Goal: Information Seeking & Learning: Understand process/instructions

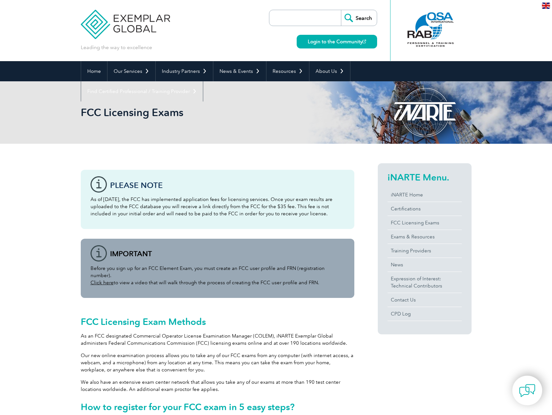
drag, startPoint x: 286, startPoint y: 200, endPoint x: 299, endPoint y: 217, distance: 21.9
click at [299, 217] on p "As of [DATE], the FCC has implemented application fees for licensing services. …" at bounding box center [218, 206] width 254 height 21
click at [212, 197] on p "As of [DATE], the FCC has implemented application fees for licensing services. …" at bounding box center [218, 206] width 254 height 21
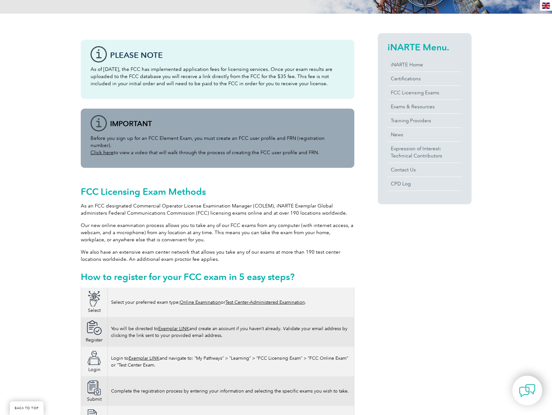
scroll to position [195, 0]
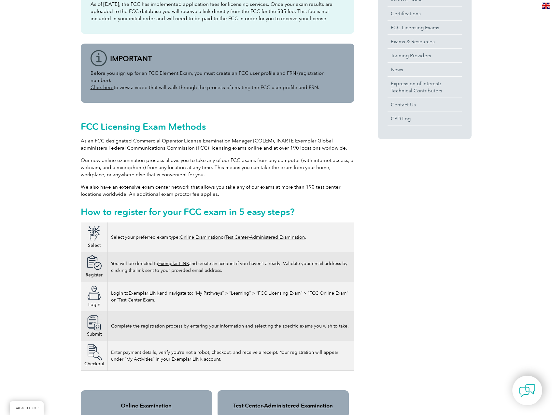
click at [192, 235] on link "Online Examination" at bounding box center [200, 238] width 41 height 6
drag, startPoint x: 197, startPoint y: 287, endPoint x: 301, endPoint y: 286, distance: 104.8
click at [301, 286] on td "Login to Exemplar LINK and navigate to: “My Pathways” > “Learning” > “FCC Licen…" at bounding box center [230, 297] width 246 height 30
drag, startPoint x: 301, startPoint y: 286, endPoint x: 324, endPoint y: 288, distance: 22.3
click at [324, 288] on td "Login to Exemplar LINK and navigate to: “My Pathways” > “Learning” > “FCC Licen…" at bounding box center [230, 297] width 246 height 30
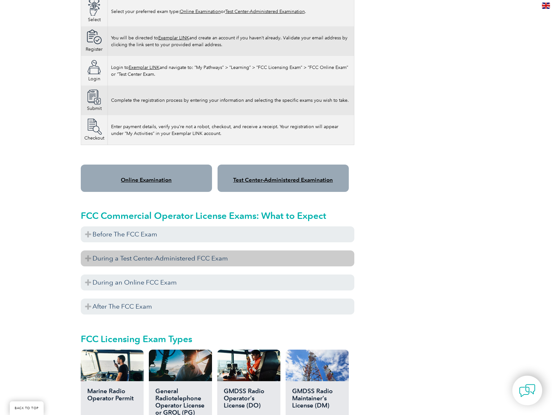
scroll to position [423, 0]
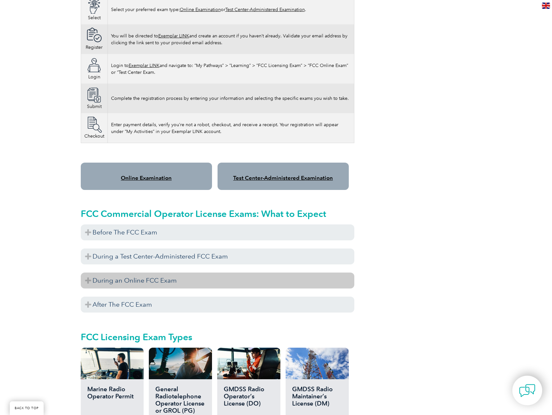
click at [87, 273] on h3 "During an Online FCC Exam" at bounding box center [217, 281] width 273 height 16
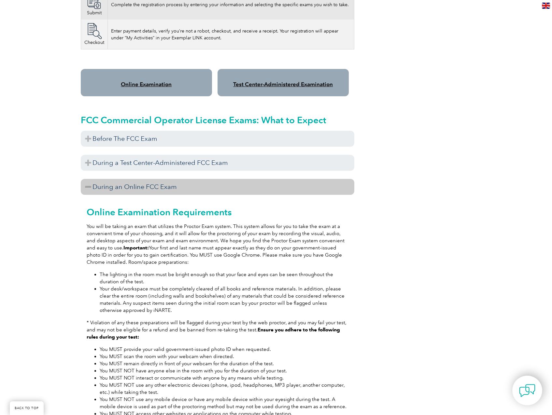
scroll to position [521, 0]
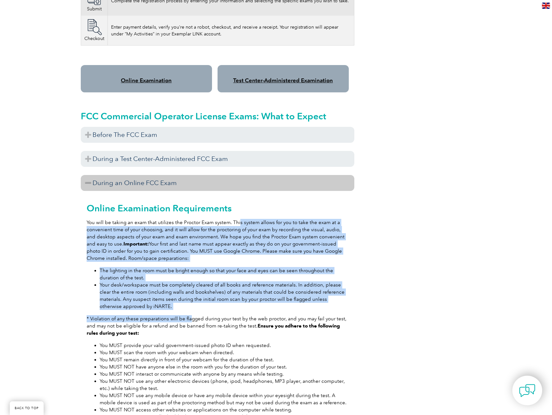
drag, startPoint x: 237, startPoint y: 217, endPoint x: 188, endPoint y: 312, distance: 106.3
click at [188, 312] on div "Online Examination Requirements You will be taking an exam that utilizes the [P…" at bounding box center [217, 318] width 273 height 255
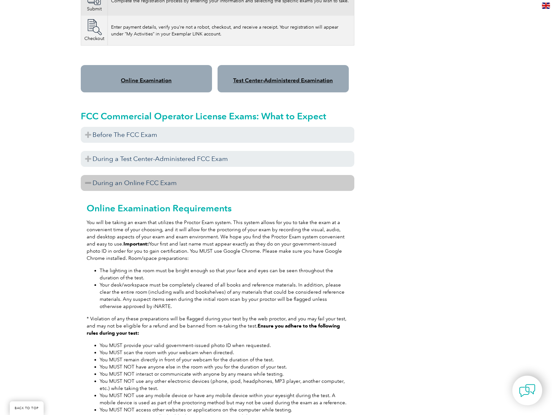
drag, startPoint x: 188, startPoint y: 312, endPoint x: 222, endPoint y: 314, distance: 33.6
click at [222, 315] on p "* Violation of any these preparations will be flagged during your test by the w…" at bounding box center [218, 325] width 262 height 21
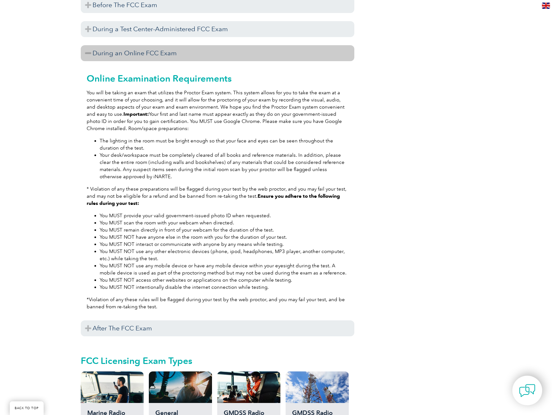
scroll to position [651, 0]
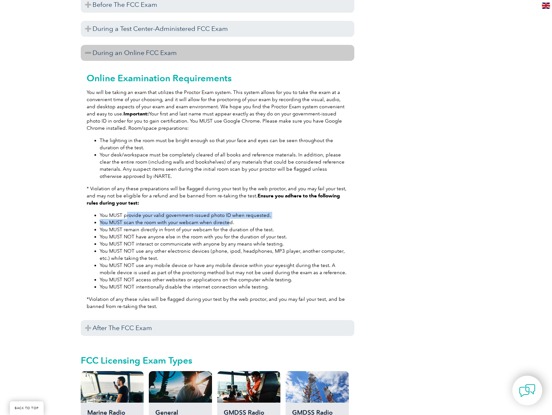
drag, startPoint x: 127, startPoint y: 208, endPoint x: 228, endPoint y: 215, distance: 101.8
click at [228, 215] on ul "You MUST provide your valid government-issued photo ID when requested. You MUST…" at bounding box center [218, 251] width 262 height 79
click at [127, 226] on li "You MUST remain directly in front of your webcam for the duration of the test." at bounding box center [224, 229] width 249 height 7
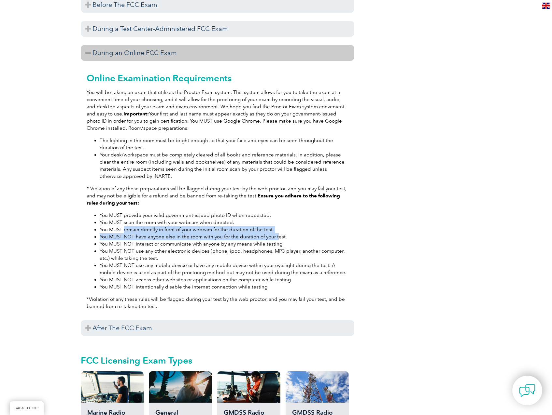
drag, startPoint x: 123, startPoint y: 224, endPoint x: 276, endPoint y: 230, distance: 152.8
click at [276, 230] on ul "You MUST provide your valid government-issued photo ID when requested. You MUST…" at bounding box center [218, 251] width 262 height 79
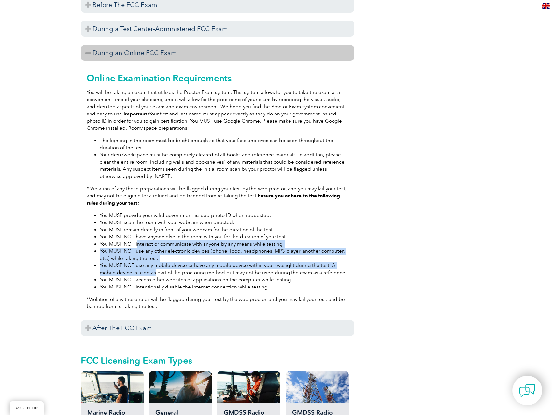
drag, startPoint x: 139, startPoint y: 237, endPoint x: 136, endPoint y: 263, distance: 25.8
click at [136, 263] on ul "You MUST provide your valid government-issued photo ID when requested. You MUST…" at bounding box center [218, 251] width 262 height 79
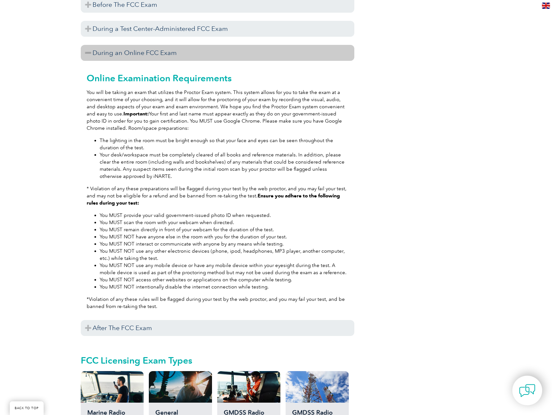
drag, startPoint x: 136, startPoint y: 263, endPoint x: 198, endPoint y: 265, distance: 61.9
click at [198, 265] on li "You MUST NOT use any mobile device or have any mobile device within your eyesig…" at bounding box center [224, 269] width 249 height 14
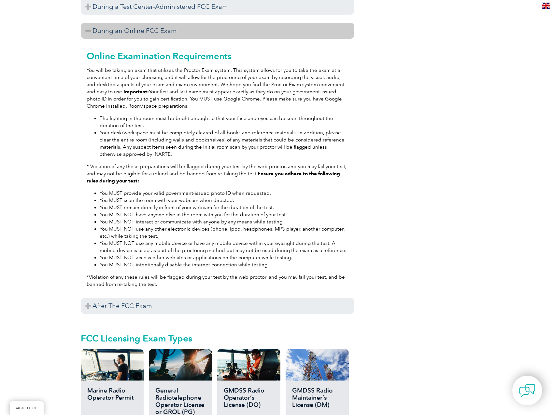
scroll to position [684, 0]
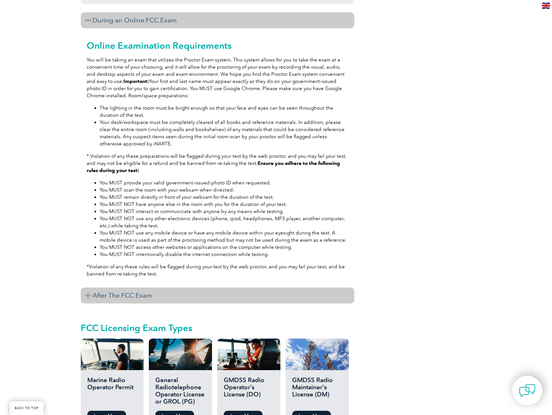
click at [133, 288] on h3 "After The FCC Exam" at bounding box center [217, 296] width 273 height 16
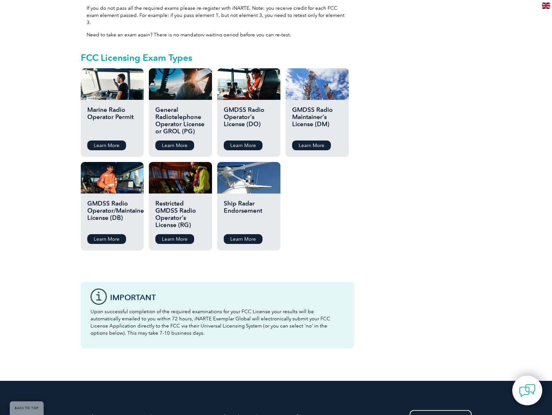
scroll to position [1042, 0]
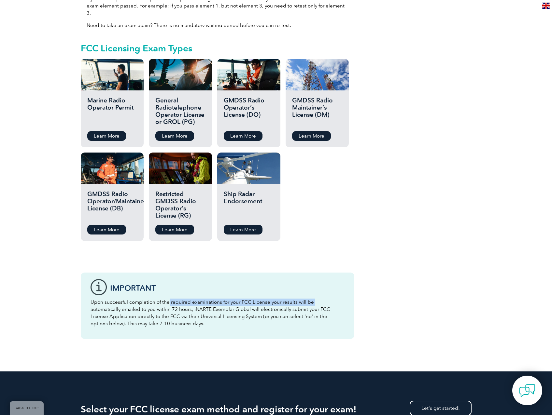
drag, startPoint x: 167, startPoint y: 295, endPoint x: 310, endPoint y: 298, distance: 142.6
click at [310, 299] on p "Upon successful completion of the required examinations for your FCC License yo…" at bounding box center [218, 313] width 254 height 29
drag, startPoint x: 310, startPoint y: 298, endPoint x: 286, endPoint y: 305, distance: 24.5
click at [286, 305] on p "Upon successful completion of the required examinations for your FCC License yo…" at bounding box center [218, 313] width 254 height 29
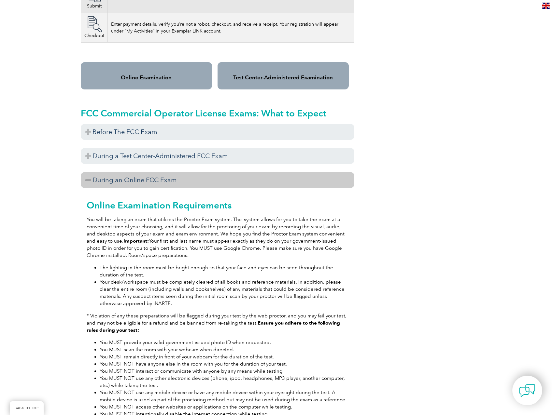
scroll to position [423, 0]
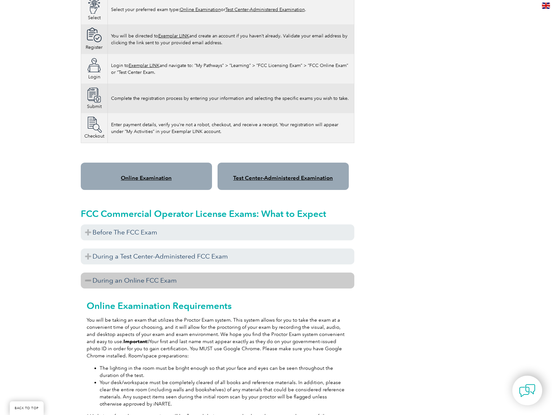
click at [92, 273] on h3 "During an Online FCC Exam" at bounding box center [217, 281] width 273 height 16
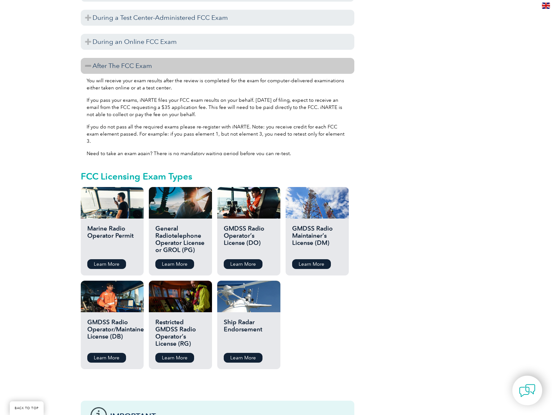
scroll to position [684, 0]
